Goal: Check status: Check status

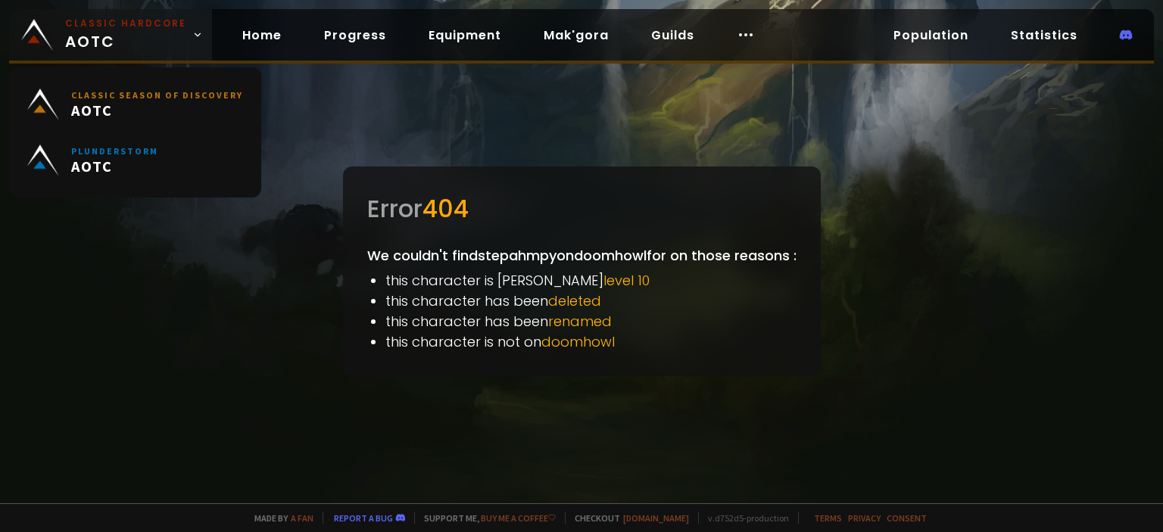
click at [93, 45] on span "Classic Hardcore AOTC" at bounding box center [125, 35] width 121 height 36
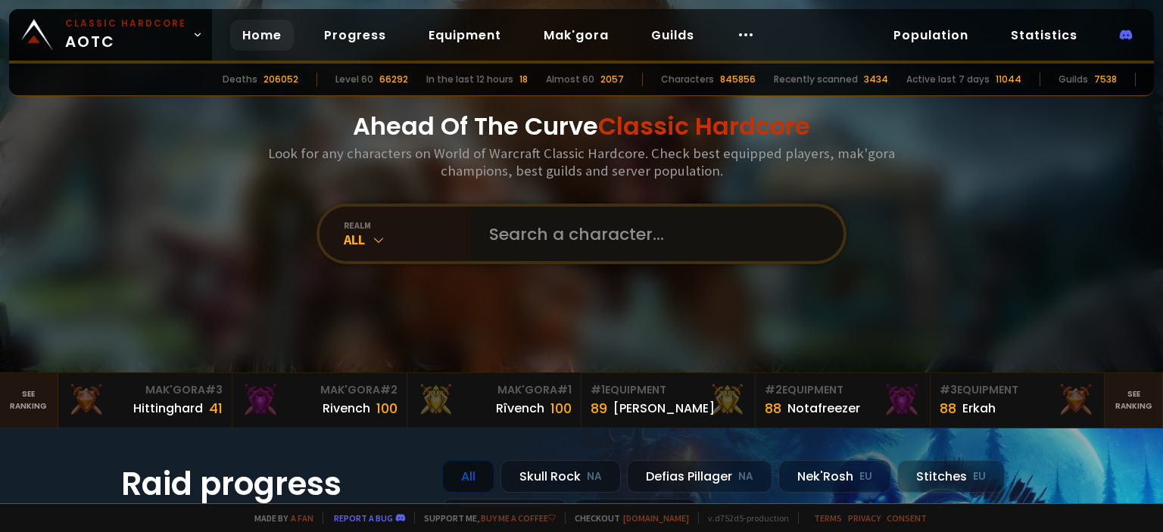
click at [527, 245] on input "text" at bounding box center [652, 234] width 345 height 55
type input "parlip"
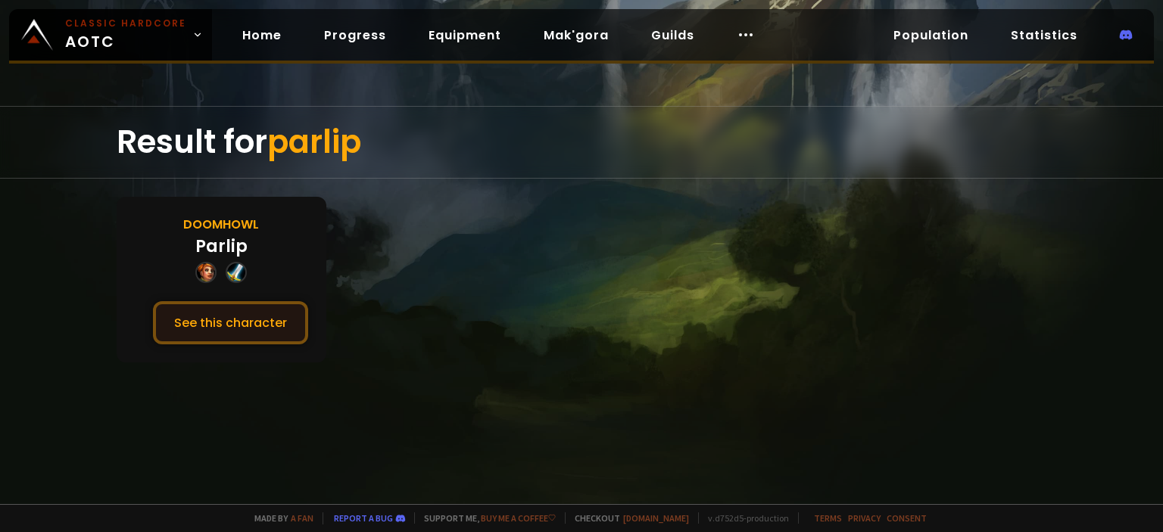
click at [199, 316] on button "See this character" at bounding box center [230, 322] width 155 height 43
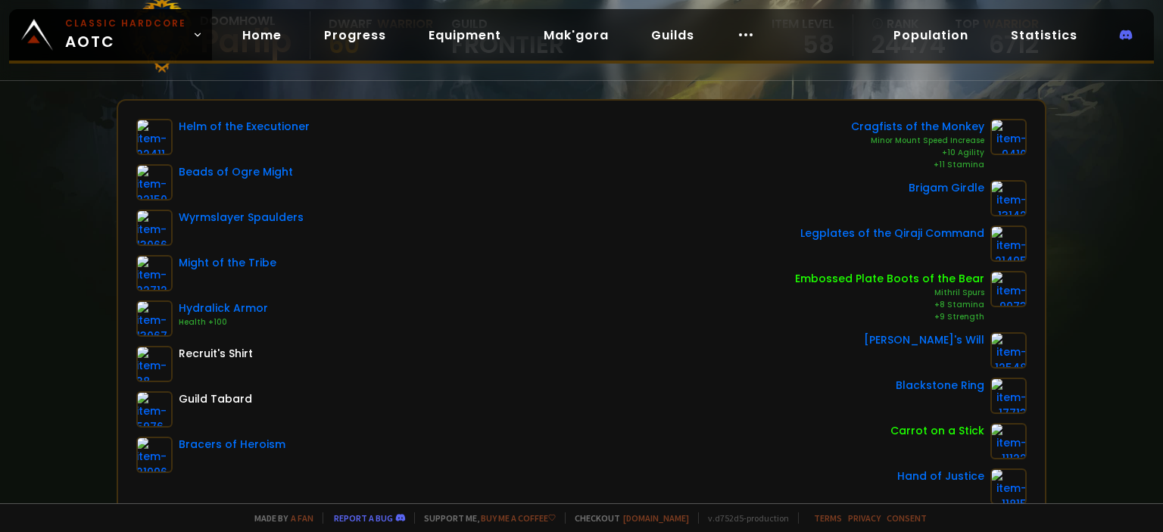
scroll to position [170, 0]
